Goal: Information Seeking & Learning: Learn about a topic

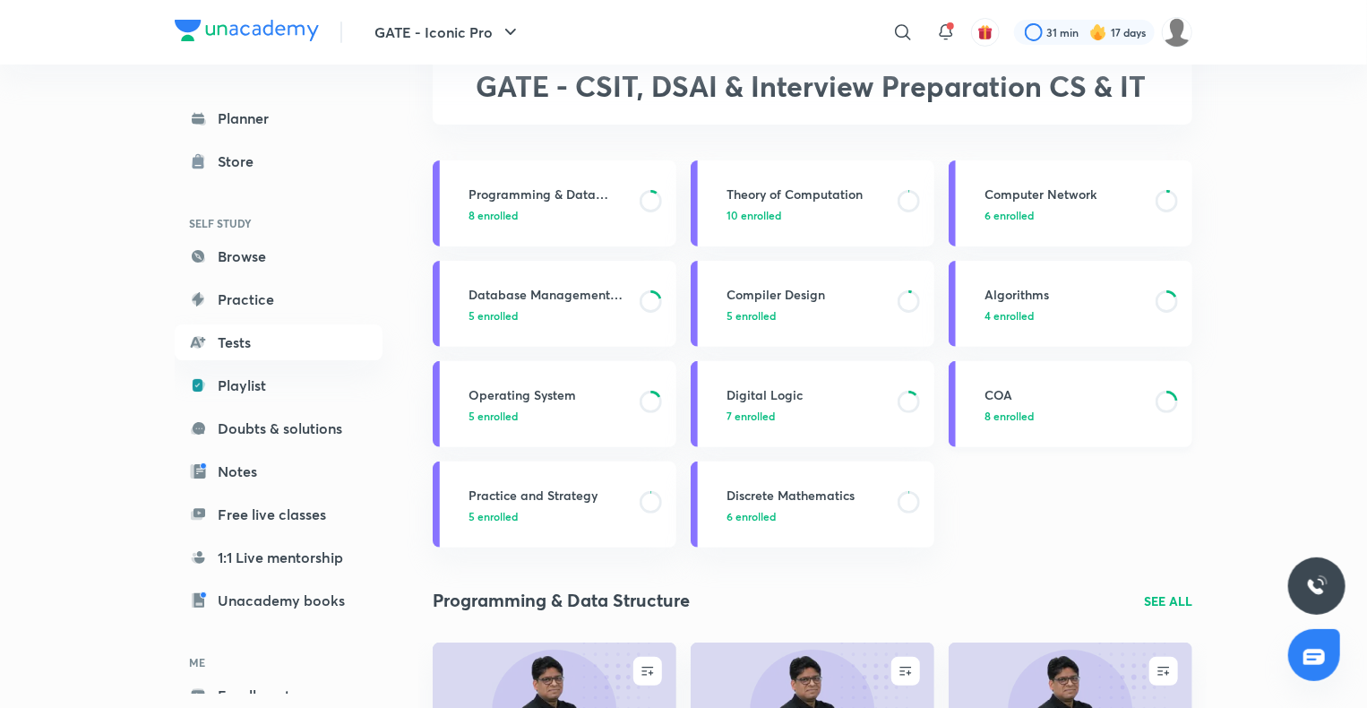
scroll to position [81, 0]
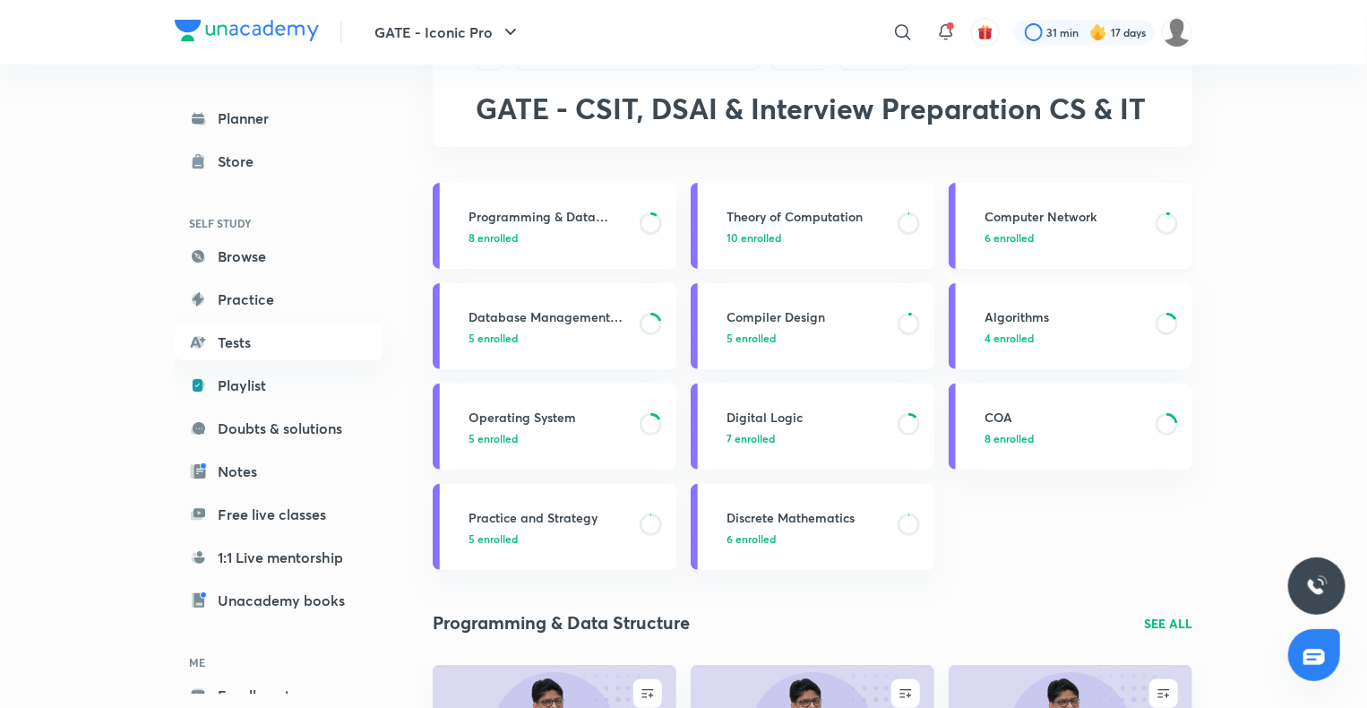
click at [1080, 226] on div "Computer Network 6 enrolled" at bounding box center [1082, 226] width 197 height 39
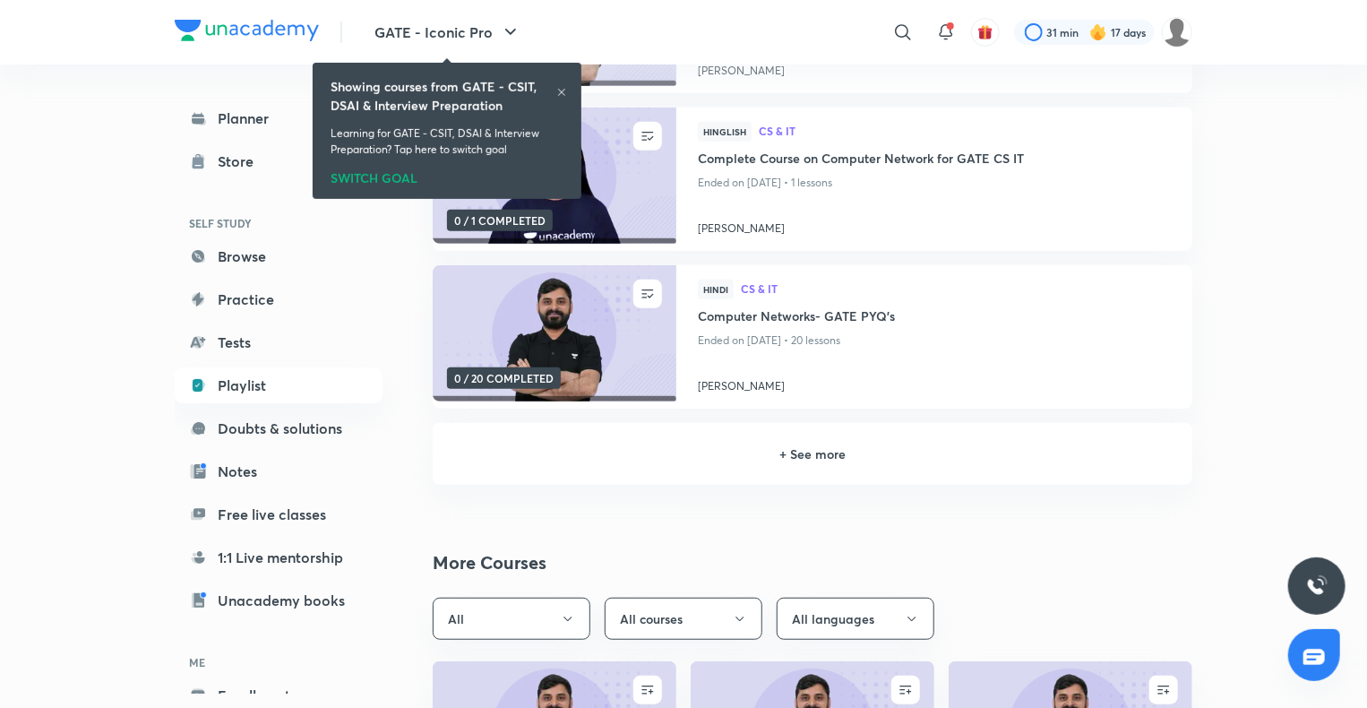
scroll to position [362, 0]
click at [803, 447] on h6 "+ See more" at bounding box center [812, 453] width 717 height 19
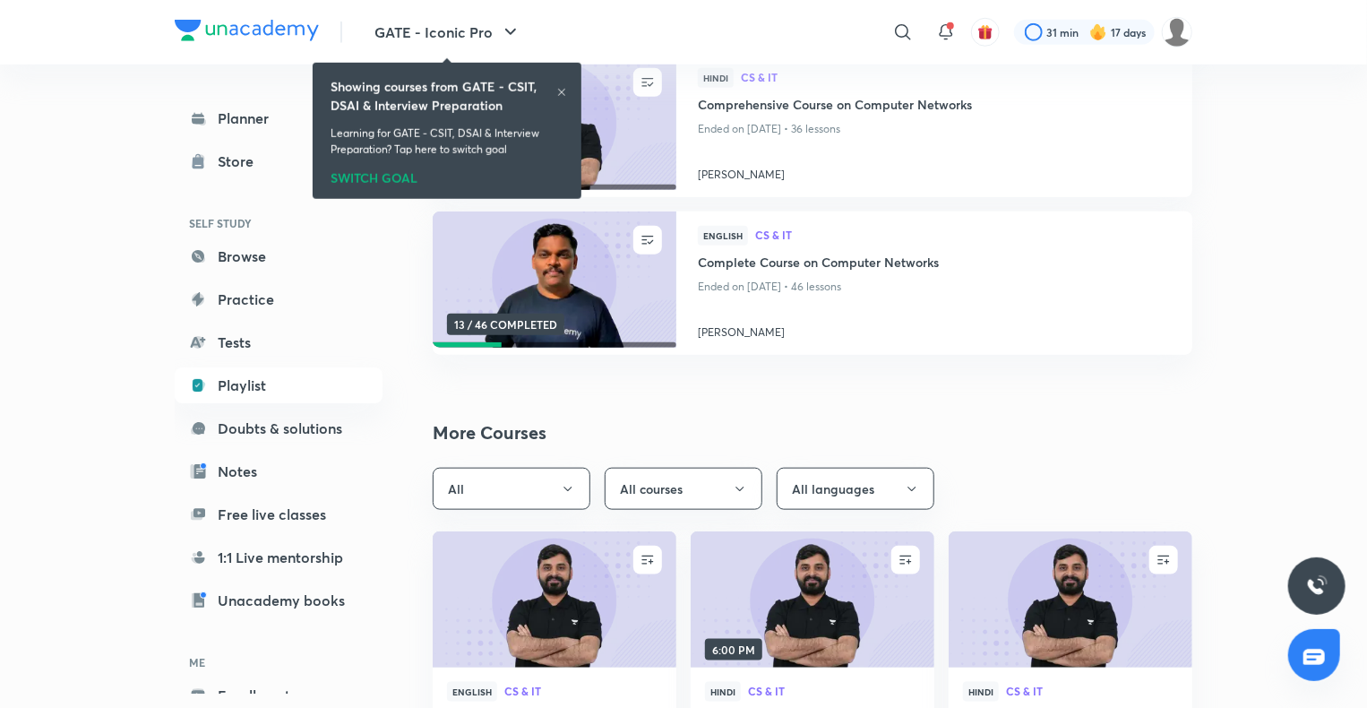
scroll to position [731, 0]
click at [876, 263] on h4 "Complete Course on Computer Networks" at bounding box center [934, 264] width 473 height 22
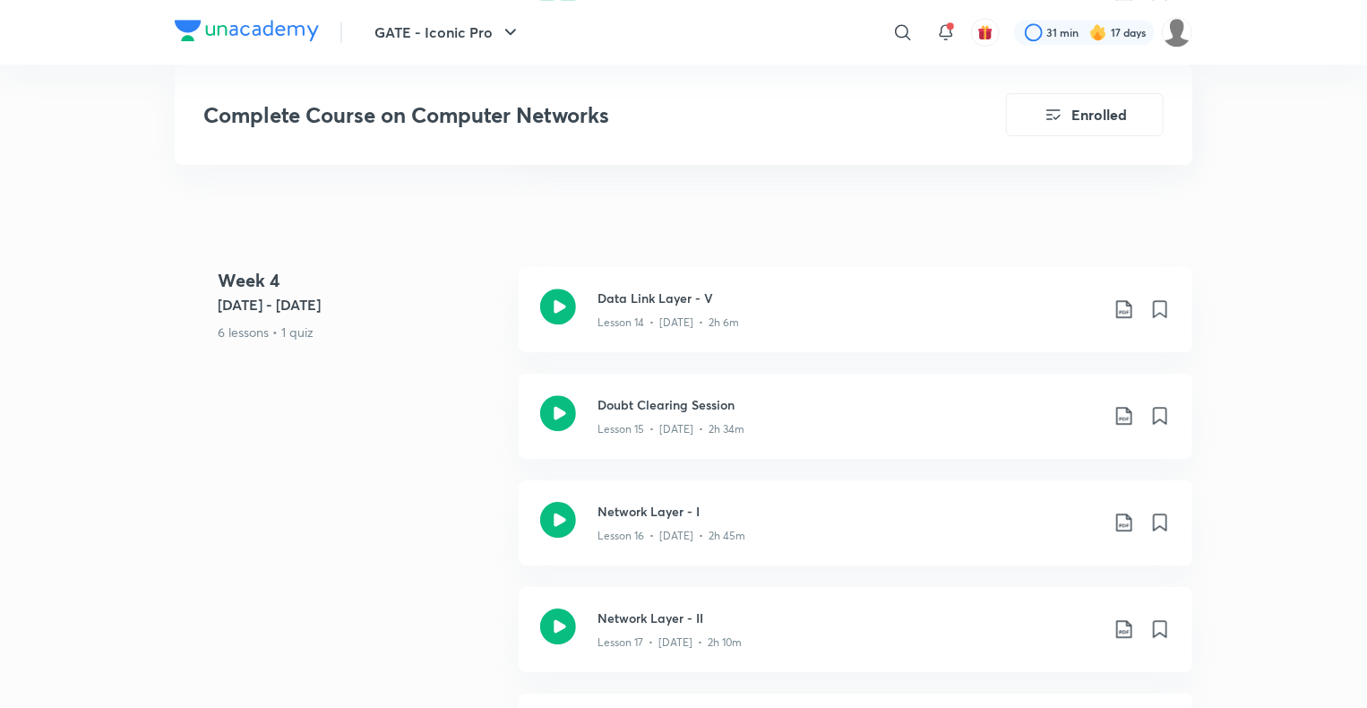
scroll to position [2440, 0]
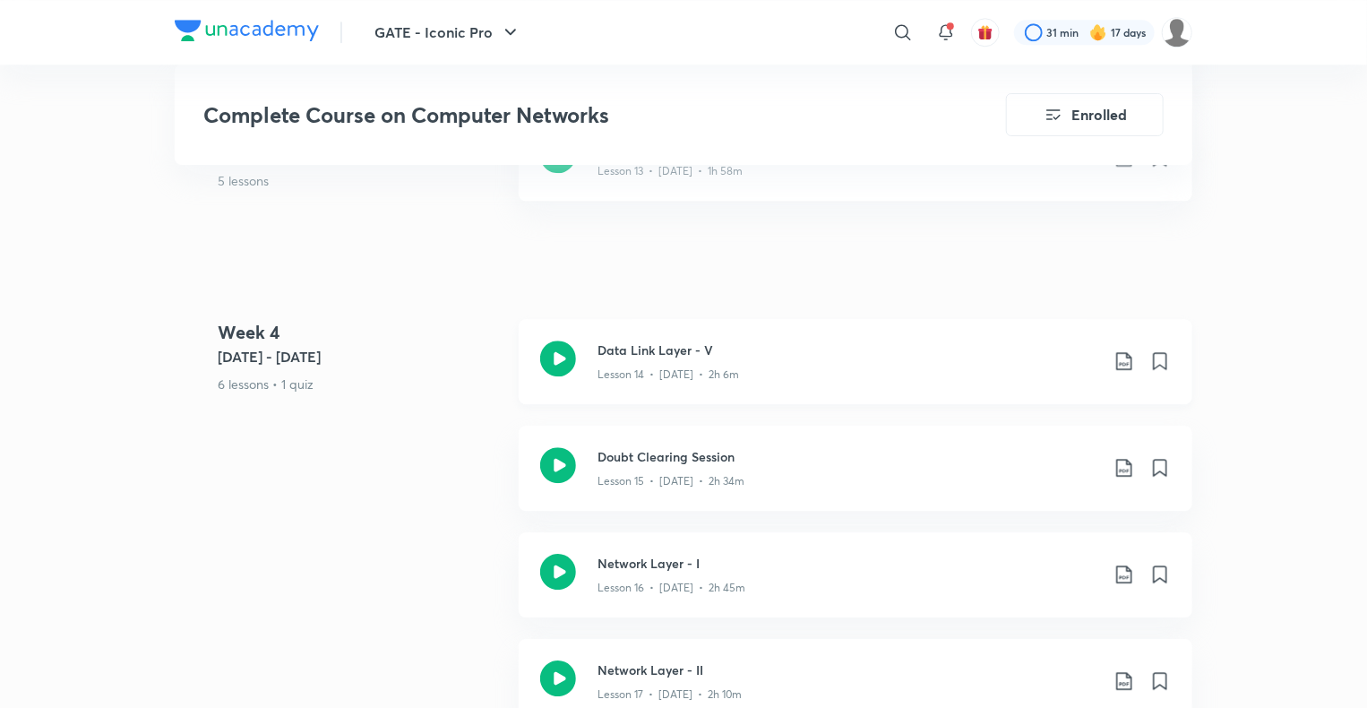
click at [706, 363] on div "Lesson 14 • [DATE] • 2h 6m" at bounding box center [848, 370] width 502 height 23
